Goal: Task Accomplishment & Management: Use online tool/utility

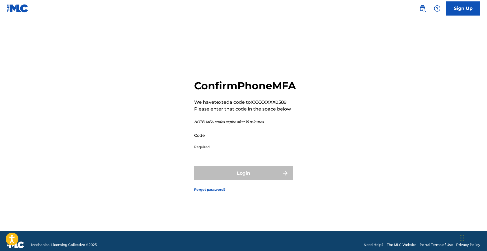
click at [261, 144] on input "Code" at bounding box center [242, 135] width 96 height 16
paste input "Nexstar Media"
paste input "530746"
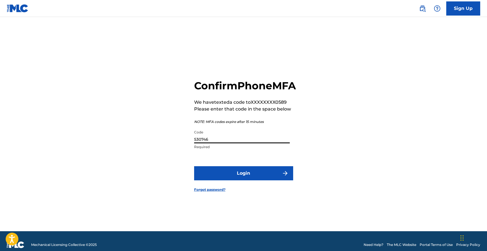
type input "530746"
click at [236, 181] on button "Login" at bounding box center [243, 173] width 99 height 14
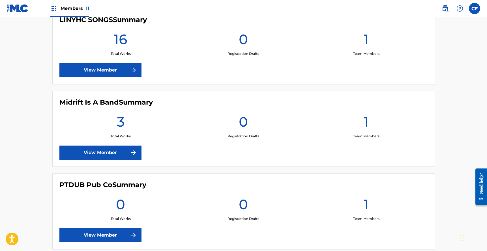
scroll to position [506, 0]
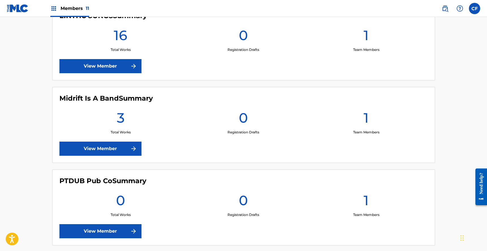
click at [130, 229] on img at bounding box center [133, 231] width 7 height 7
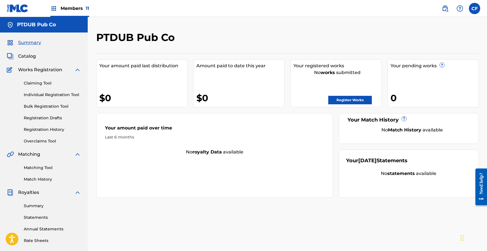
click at [51, 130] on link "Registration History" at bounding box center [52, 130] width 57 height 6
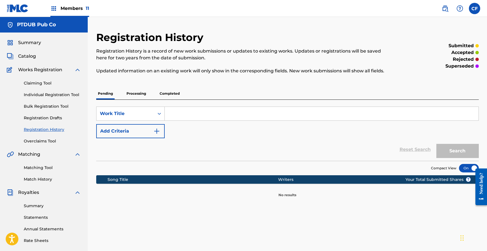
click at [123, 100] on div "SearchWithCriteriac2c96b89-1fea-4e6b-bac5-acd6141b4a49 Work Title Add Criteria …" at bounding box center [287, 130] width 383 height 61
click at [140, 93] on p "Processing" at bounding box center [136, 94] width 23 height 12
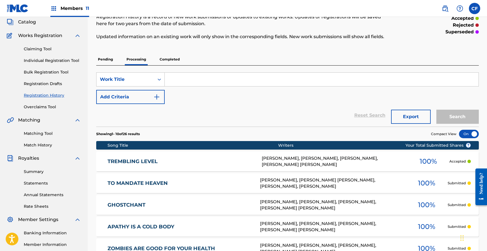
scroll to position [21, 0]
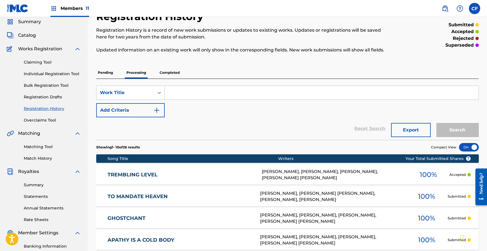
click at [200, 177] on link "TREMBLING LEVEL" at bounding box center [181, 175] width 147 height 7
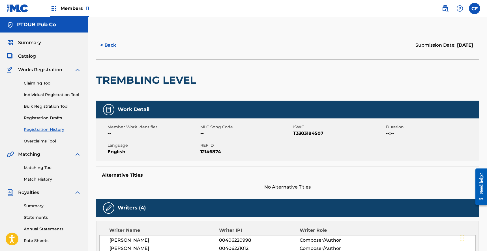
click at [109, 41] on button "< Back" at bounding box center [113, 45] width 34 height 14
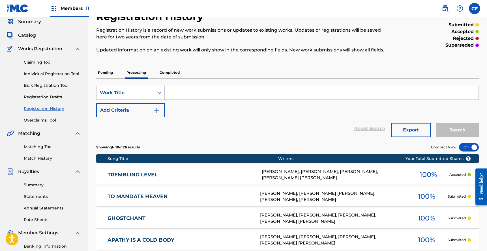
click at [109, 74] on p "Pending" at bounding box center [105, 73] width 18 height 12
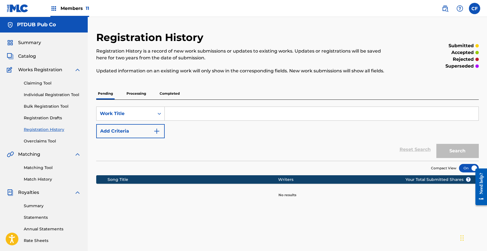
click at [134, 95] on p "Processing" at bounding box center [136, 94] width 23 height 12
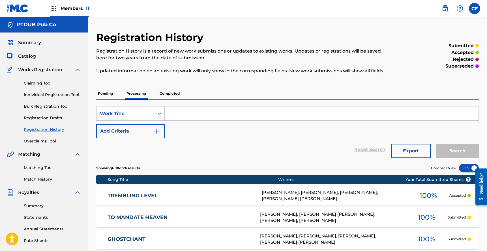
click at [25, 58] on span "Catalog" at bounding box center [27, 56] width 18 height 7
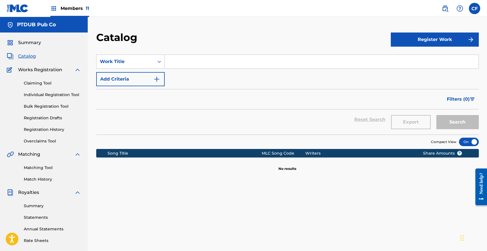
click at [40, 82] on link "Claiming Tool" at bounding box center [52, 83] width 57 height 6
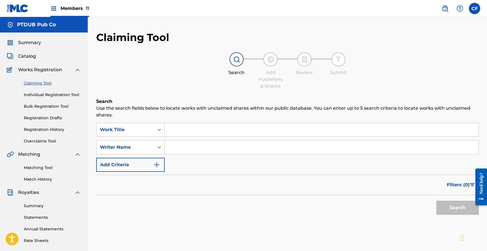
click at [53, 129] on link "Registration History" at bounding box center [52, 130] width 57 height 6
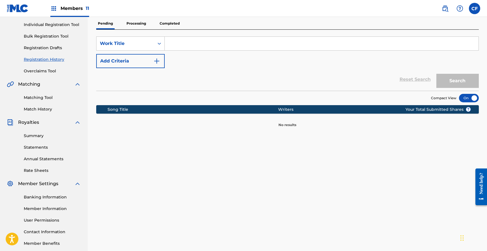
scroll to position [65, 0]
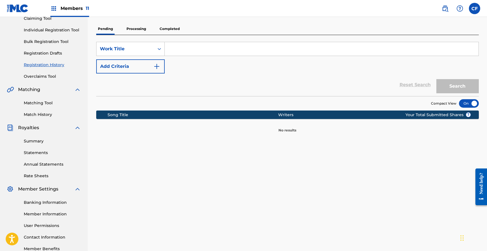
click at [48, 54] on link "Registration Drafts" at bounding box center [52, 53] width 57 height 6
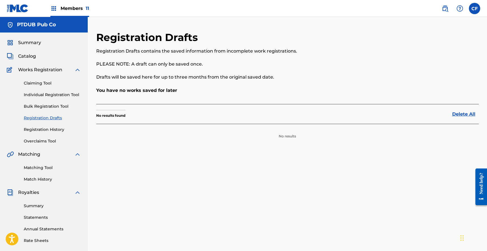
click at [54, 129] on link "Registration History" at bounding box center [52, 130] width 57 height 6
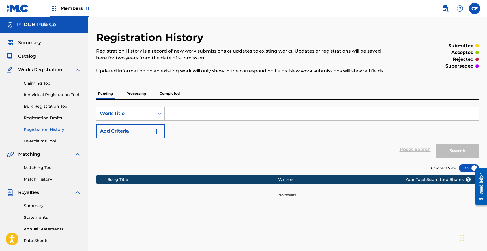
click at [128, 96] on p "Processing" at bounding box center [136, 94] width 23 height 12
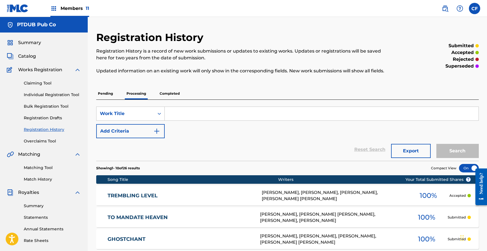
click at [166, 93] on p "Completed" at bounding box center [169, 94] width 23 height 12
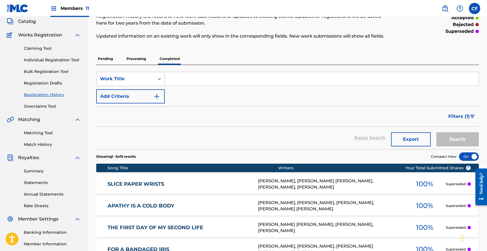
scroll to position [128, 0]
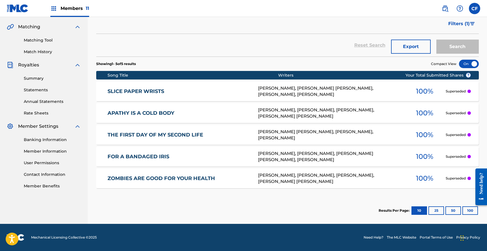
click at [235, 86] on div "SLICE PAPER WRISTS SD484L [PERSON_NAME], [PERSON_NAME] [PERSON_NAME], [PERSON_N…" at bounding box center [287, 92] width 383 height 20
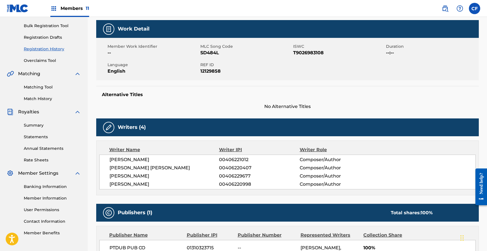
scroll to position [2, 0]
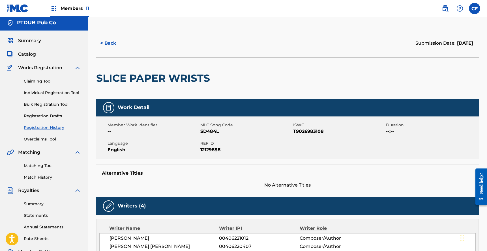
click at [107, 40] on button "< Back" at bounding box center [113, 43] width 34 height 14
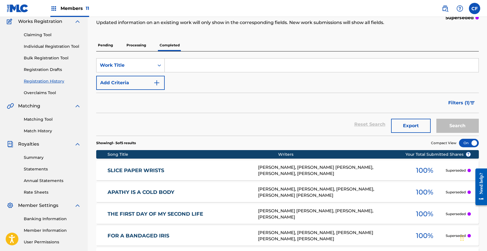
scroll to position [46, 0]
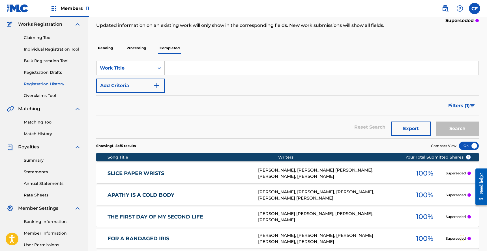
click at [132, 46] on p "Processing" at bounding box center [136, 48] width 23 height 12
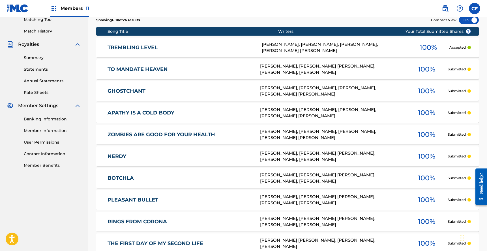
scroll to position [216, 0]
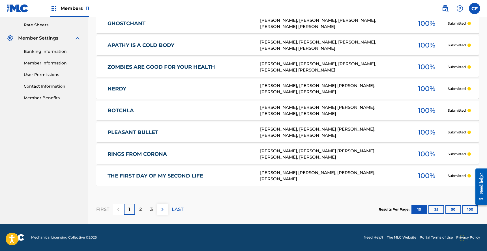
click at [142, 207] on div "2" at bounding box center [140, 209] width 11 height 11
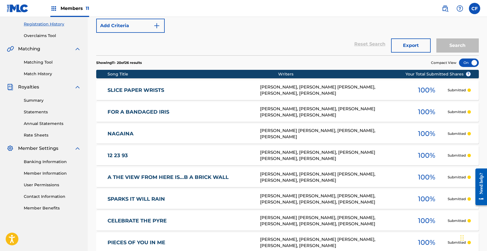
scroll to position [96, 0]
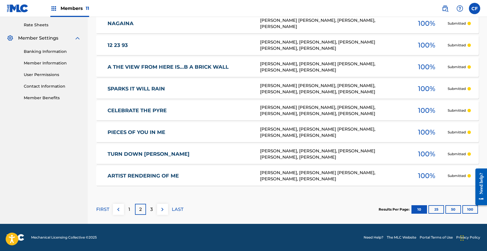
click at [151, 207] on p "3" at bounding box center [151, 209] width 3 height 7
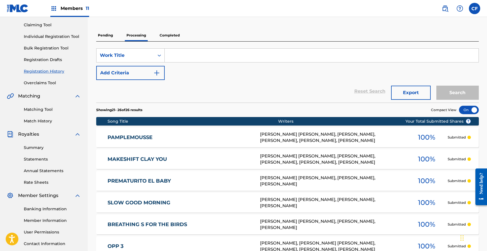
scroll to position [18, 0]
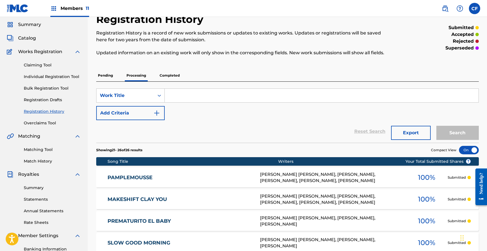
click at [106, 77] on p "Pending" at bounding box center [105, 76] width 18 height 12
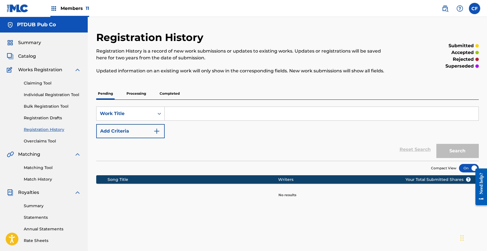
click at [34, 44] on span "Summary" at bounding box center [29, 42] width 23 height 7
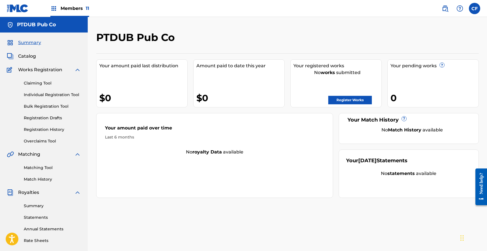
click at [26, 58] on span "Catalog" at bounding box center [27, 56] width 18 height 7
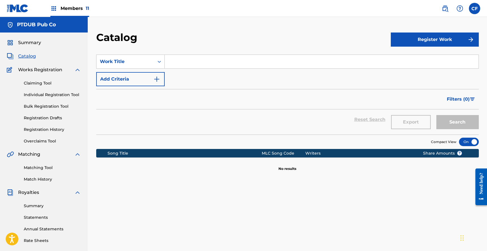
click at [28, 8] on img at bounding box center [18, 8] width 22 height 8
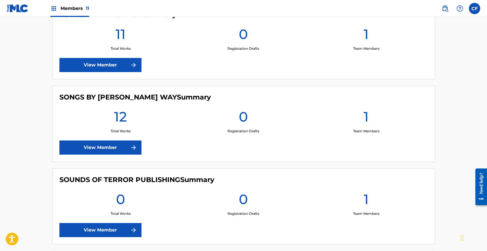
scroll to position [752, 0]
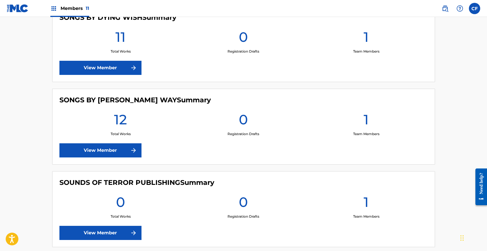
click at [125, 152] on link "View Member" at bounding box center [100, 151] width 82 height 14
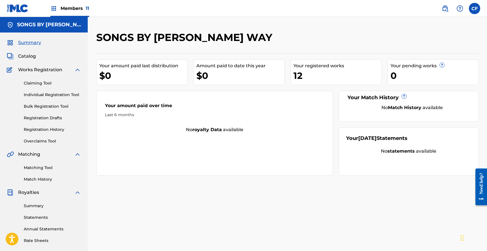
click at [34, 56] on span "Catalog" at bounding box center [27, 56] width 18 height 7
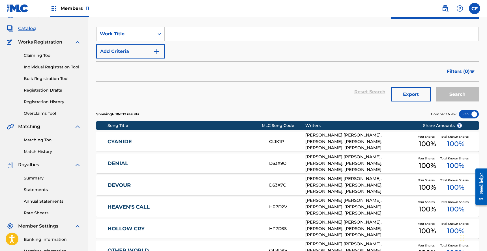
scroll to position [9, 0]
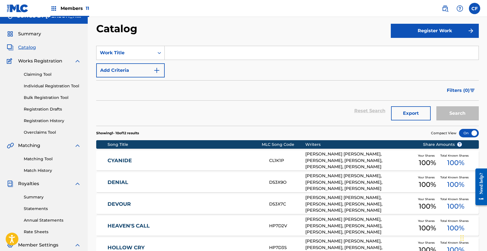
click at [49, 170] on link "Match History" at bounding box center [52, 171] width 57 height 6
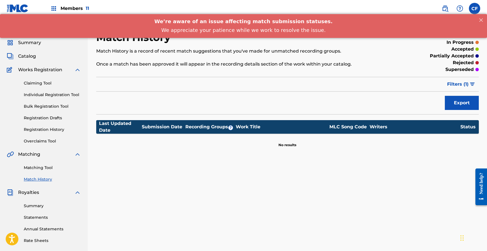
click at [33, 172] on div "Matching Tool Match History" at bounding box center [44, 170] width 74 height 25
click at [35, 166] on link "Matching Tool" at bounding box center [52, 168] width 57 height 6
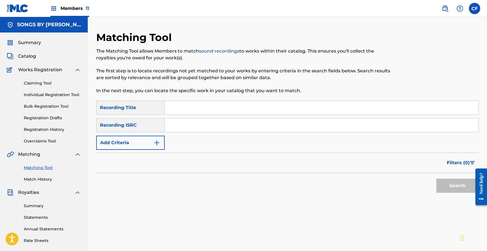
click at [42, 140] on link "Overclaims Tool" at bounding box center [52, 141] width 57 height 6
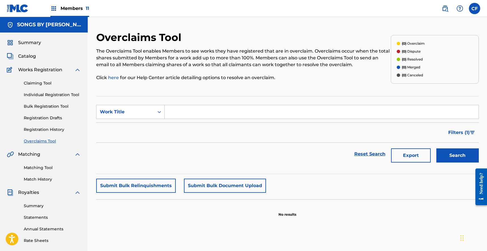
click at [54, 129] on link "Registration History" at bounding box center [52, 130] width 57 height 6
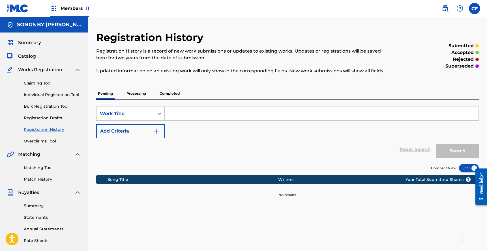
click at [135, 95] on p "Processing" at bounding box center [136, 94] width 23 height 12
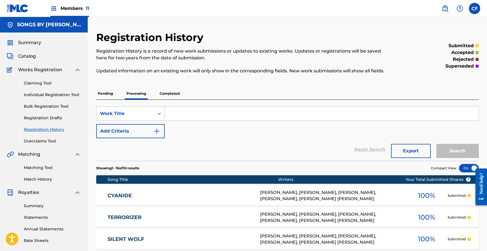
click at [168, 92] on p "Completed" at bounding box center [169, 94] width 23 height 12
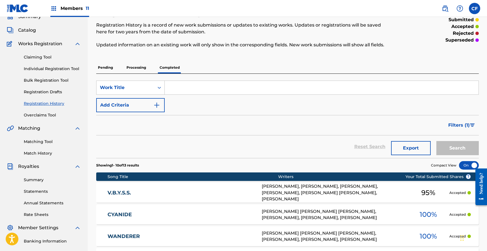
scroll to position [102, 0]
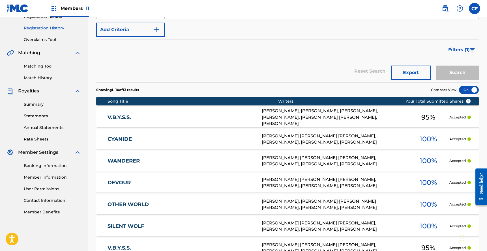
click at [251, 124] on div "V.B.Y.S.S. VW29ZP [PERSON_NAME], [PERSON_NAME], [PERSON_NAME], [PERSON_NAME], […" at bounding box center [287, 118] width 383 height 20
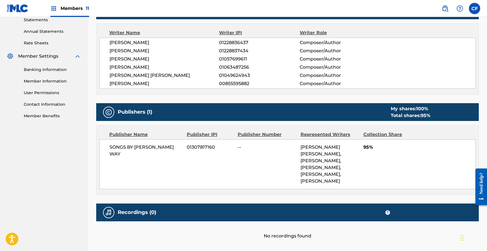
scroll to position [128, 0]
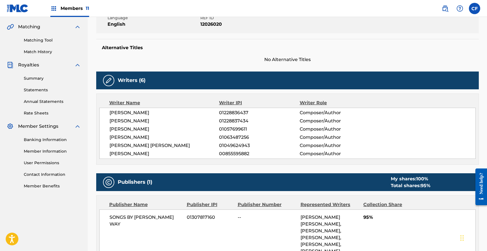
click at [127, 152] on span "[PERSON_NAME]" at bounding box center [165, 154] width 110 height 7
click at [126, 153] on span "[PERSON_NAME]" at bounding box center [165, 154] width 110 height 7
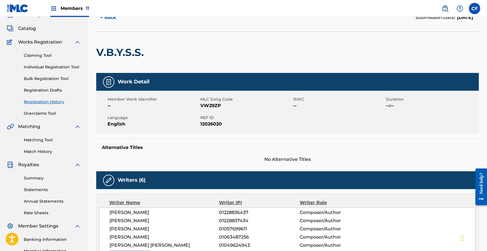
scroll to position [0, 0]
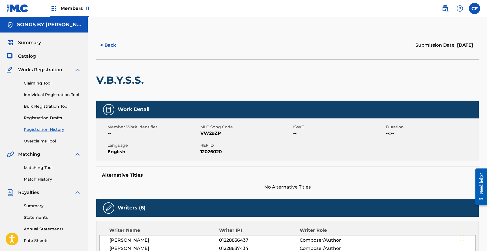
click at [33, 36] on div "Summary Catalog Works Registration Claiming Tool Individual Registration Tool B…" at bounding box center [44, 178] width 88 height 291
click at [29, 45] on span "Summary" at bounding box center [29, 42] width 23 height 7
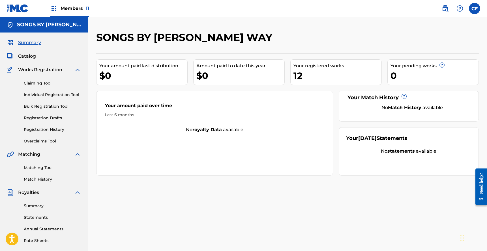
click at [22, 12] on img at bounding box center [18, 8] width 22 height 8
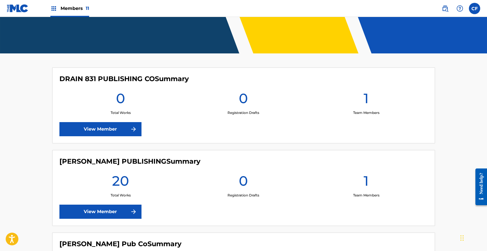
scroll to position [54, 0]
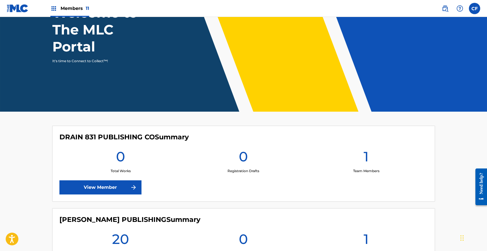
click at [119, 191] on link "View Member" at bounding box center [100, 188] width 82 height 14
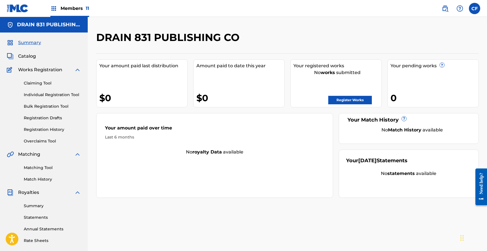
click at [29, 58] on span "Catalog" at bounding box center [27, 56] width 18 height 7
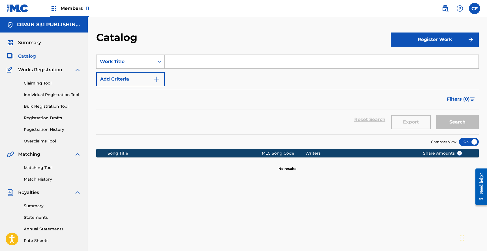
click at [52, 129] on link "Registration History" at bounding box center [52, 130] width 57 height 6
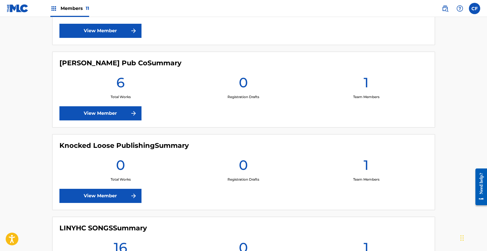
scroll to position [337, 0]
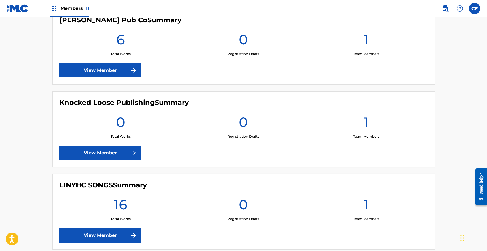
click at [112, 148] on link "View Member" at bounding box center [100, 153] width 82 height 14
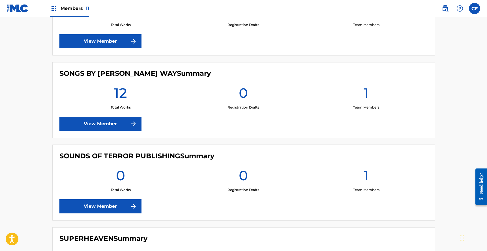
scroll to position [794, 0]
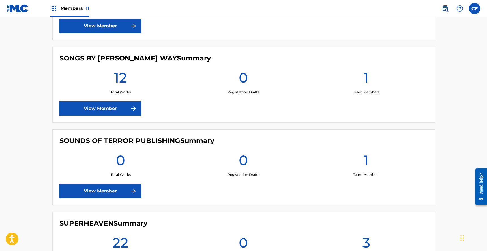
click at [95, 101] on div "SONGS BY [PERSON_NAME] WAY Summary 12 Total Works 0 Registration Drafts 1 Team …" at bounding box center [243, 85] width 383 height 76
click at [88, 109] on link "View Member" at bounding box center [100, 109] width 82 height 14
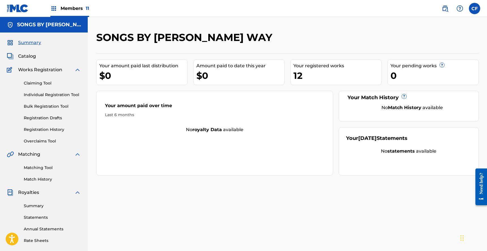
click at [37, 84] on link "Claiming Tool" at bounding box center [52, 83] width 57 height 6
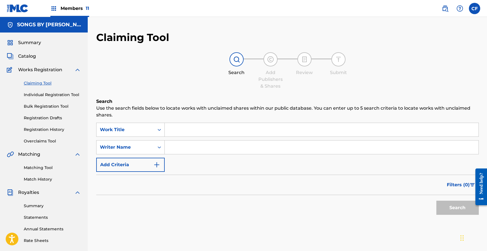
click at [136, 163] on button "Add Criteria" at bounding box center [130, 165] width 68 height 14
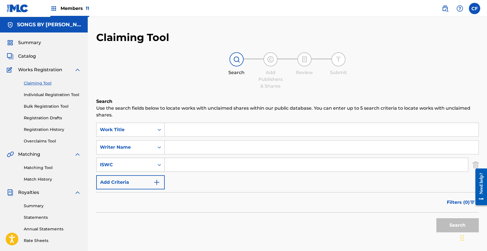
click at [135, 165] on div "ISWC" at bounding box center [130, 165] width 68 height 14
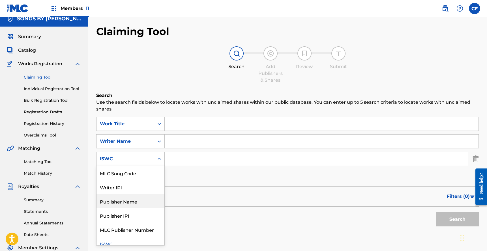
click at [138, 202] on div "Publisher Name" at bounding box center [131, 201] width 68 height 14
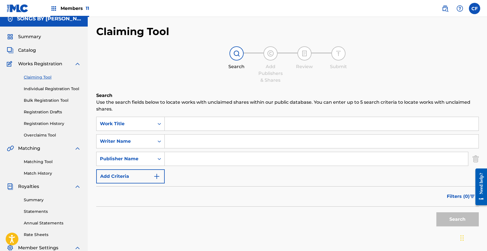
click at [189, 167] on div "SearchWithCriteriaabf8f6de-ff51-4a33-ace8-41746e84be06 Work Title SearchWithCri…" at bounding box center [287, 150] width 383 height 67
click at [190, 160] on input "Search Form" at bounding box center [316, 159] width 303 height 14
type input "songtrust"
click at [436, 213] on button "Search" at bounding box center [457, 220] width 42 height 14
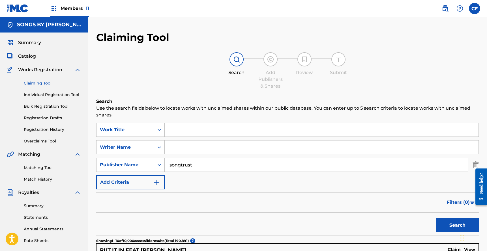
click at [191, 129] on input "Search Form" at bounding box center [322, 130] width 314 height 14
click at [190, 144] on input "Search Form" at bounding box center [322, 148] width 314 height 14
click at [436, 219] on button "Search" at bounding box center [457, 226] width 42 height 14
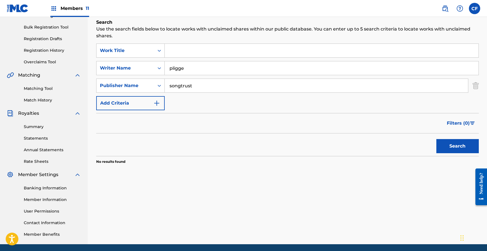
scroll to position [79, 0]
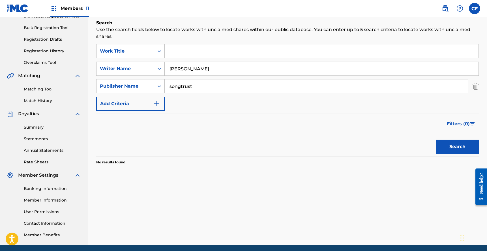
click at [436, 140] on button "Search" at bounding box center [457, 147] width 42 height 14
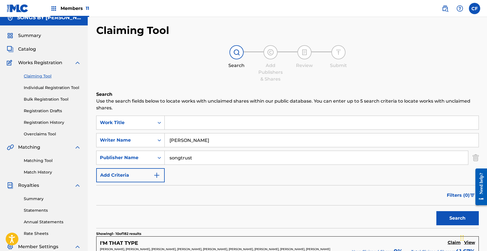
scroll to position [0, 0]
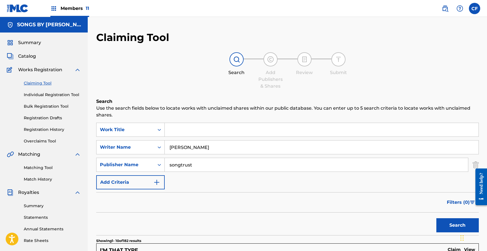
click at [192, 149] on input "[PERSON_NAME]" at bounding box center [322, 148] width 314 height 14
type input "[PERSON_NAME]"
click at [436, 219] on button "Search" at bounding box center [457, 226] width 42 height 14
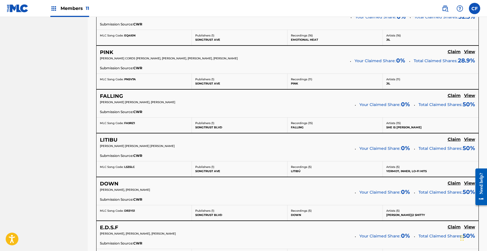
scroll to position [516, 0]
